Goal: Transaction & Acquisition: Purchase product/service

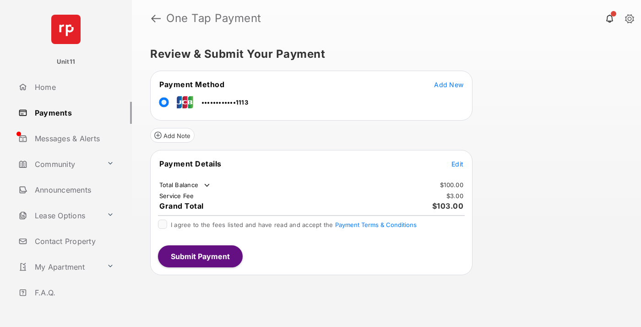
click at [458, 164] on span "Edit" at bounding box center [458, 164] width 12 height 8
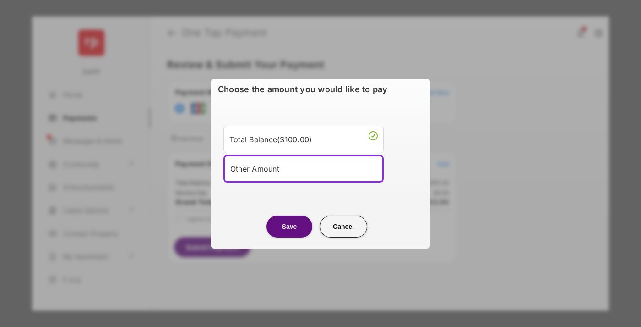
click at [304, 168] on div "Other Amount" at bounding box center [303, 169] width 147 height 14
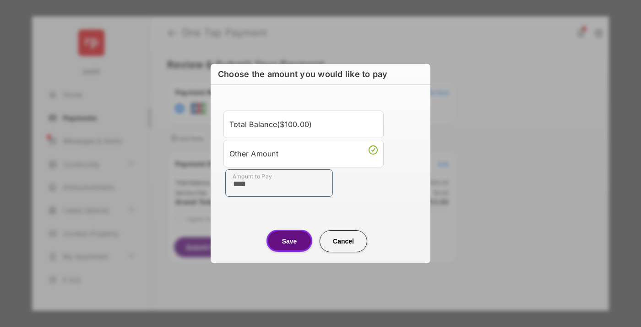
type input "****"
click at [290, 241] on button "Save" at bounding box center [290, 241] width 46 height 22
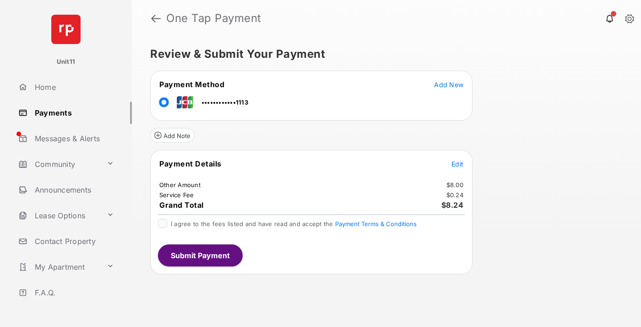
click at [458, 164] on span "Edit" at bounding box center [458, 164] width 12 height 8
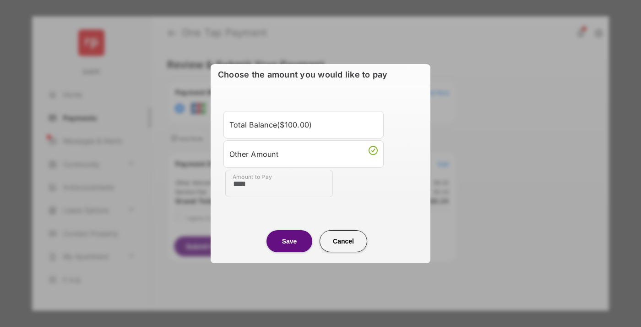
click at [290, 241] on button "Save" at bounding box center [290, 241] width 46 height 22
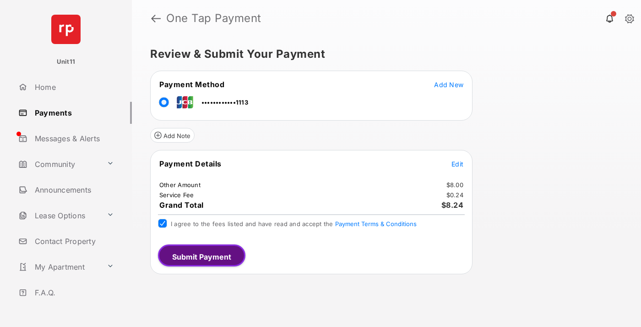
click at [200, 255] on button "Submit Payment" at bounding box center [201, 255] width 87 height 22
